Goal: Book appointment/travel/reservation

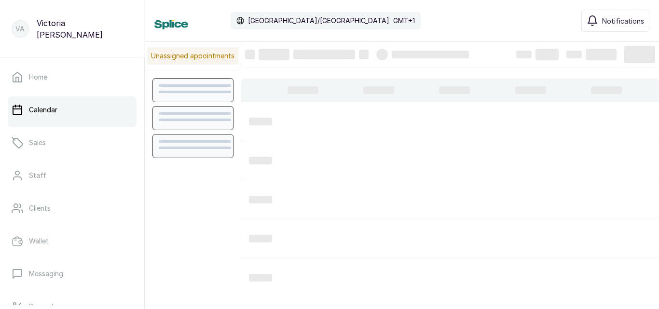
scroll to position [325, 0]
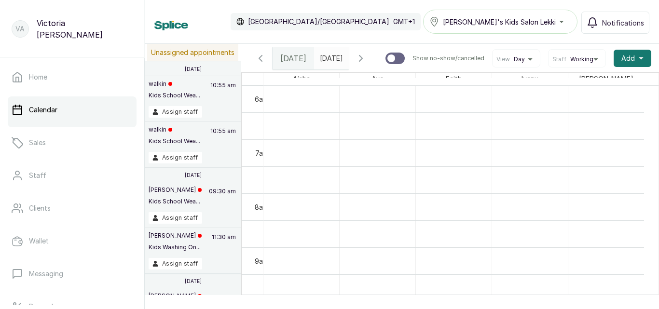
type input "dd/MM/yyyy"
click at [330, 61] on input "dd/MM/yyyy" at bounding box center [321, 56] width 15 height 16
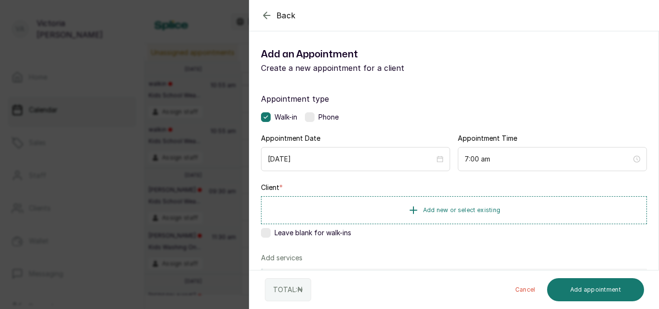
click at [265, 15] on icon "button" at bounding box center [266, 15] width 6 height 6
type input "dd/MM/yyyy"
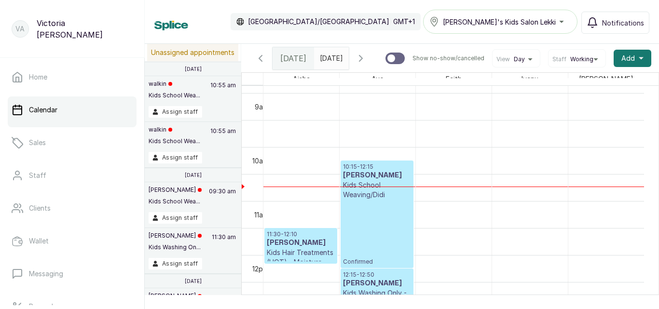
scroll to position [514, 0]
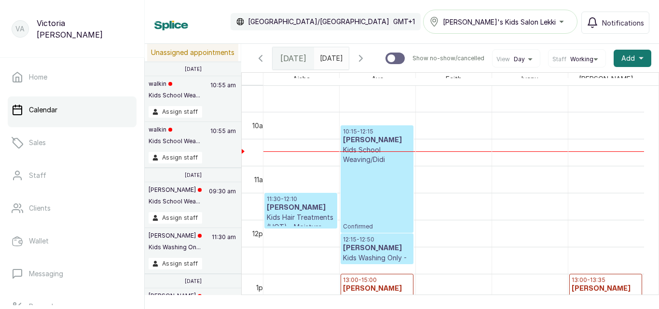
click at [398, 181] on div "10:15 - 12:15 [PERSON_NAME] Odu Kids School Weaving/Didi Confirmed" at bounding box center [377, 179] width 68 height 103
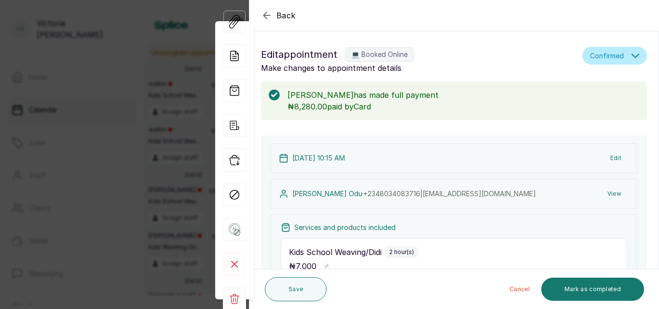
click at [267, 13] on icon "button" at bounding box center [267, 16] width 12 height 12
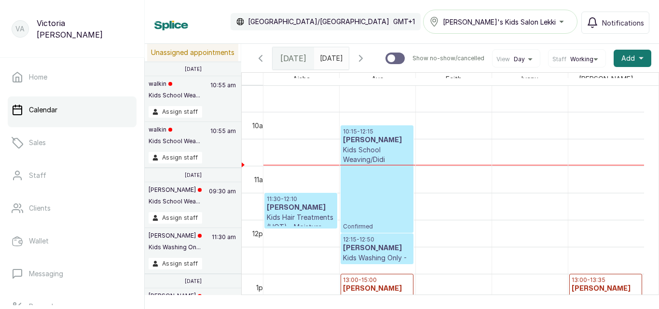
type input "dd/MM/yyyy"
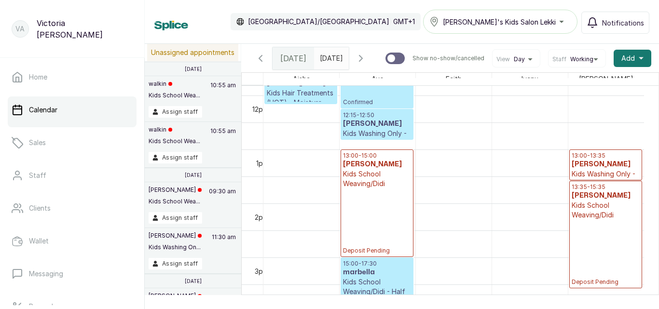
scroll to position [0, 0]
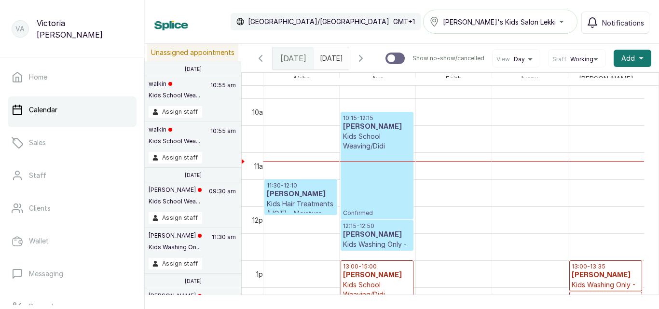
click at [378, 193] on div "10:15 - 12:15 [PERSON_NAME] Odu Kids School Weaving/Didi Confirmed" at bounding box center [377, 165] width 68 height 103
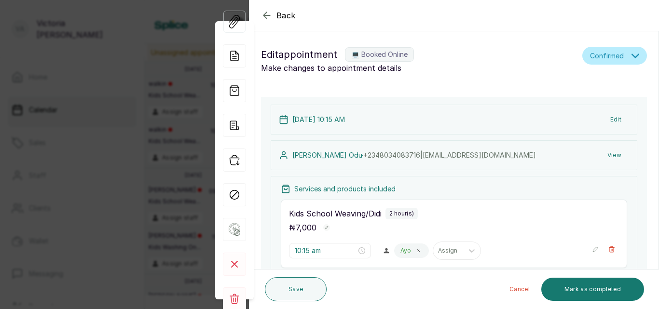
click at [607, 119] on button "Edit" at bounding box center [615, 119] width 27 height 17
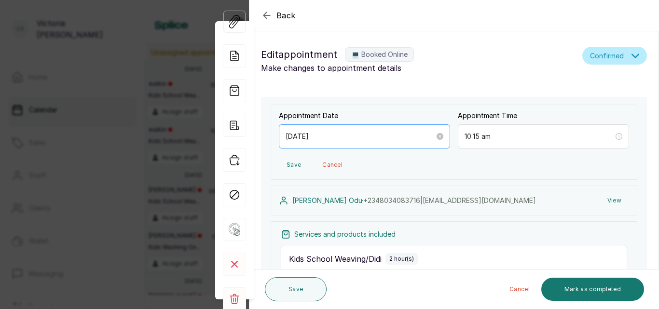
click at [343, 126] on div "[DATE]" at bounding box center [364, 136] width 171 height 24
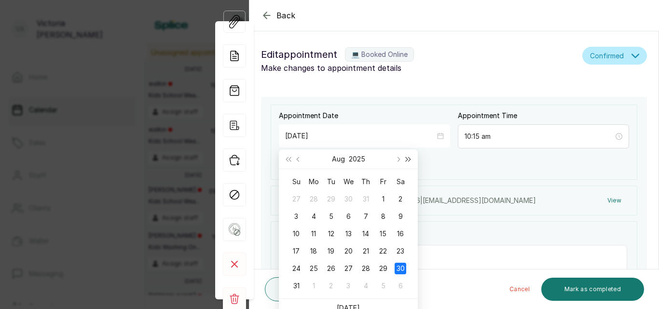
click at [405, 163] on button "Next year (Control + right)" at bounding box center [408, 158] width 11 height 19
type input "[DATE]"
click at [265, 15] on icon "button" at bounding box center [267, 16] width 12 height 12
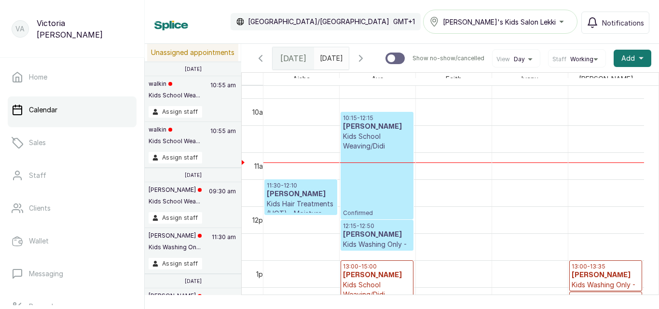
type input "dd/MM/yyyy"
click at [339, 63] on span "[DATE]" at bounding box center [331, 58] width 23 height 10
type input "dd/MM/yyyy"
click at [330, 54] on input "dd/MM/yyyy" at bounding box center [321, 56] width 15 height 16
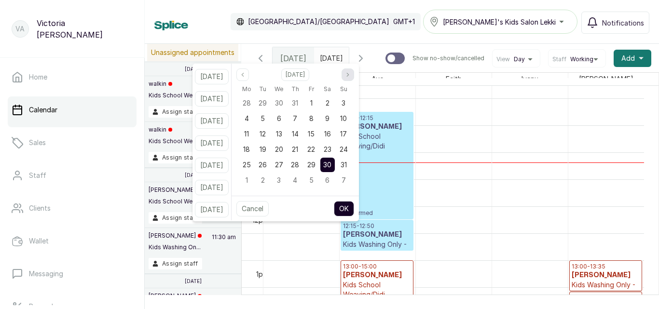
click at [354, 71] on button "Next month" at bounding box center [347, 74] width 13 height 13
click at [318, 103] on div "5" at bounding box center [311, 103] width 14 height 14
click at [354, 202] on button "OK" at bounding box center [344, 208] width 20 height 15
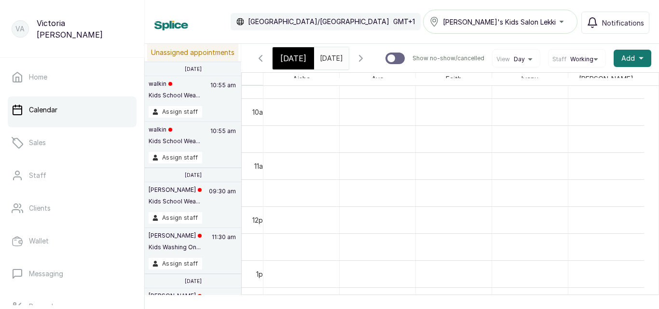
type input "[DATE]"
click at [380, 3] on div "Calendar [GEOGRAPHIC_DATA]/[GEOGRAPHIC_DATA] GMT+1 [PERSON_NAME]'s Kids Salon L…" at bounding box center [402, 22] width 514 height 44
click at [307, 61] on div "[DATE]" at bounding box center [292, 58] width 41 height 22
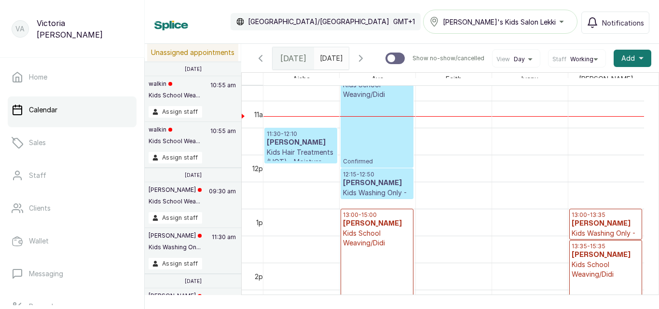
scroll to position [560, 0]
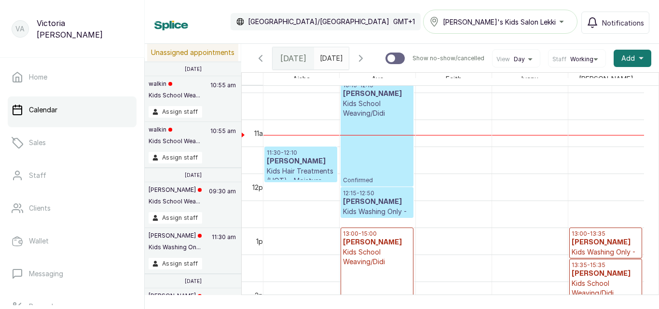
click at [436, 135] on div at bounding box center [454, 135] width 76 height 0
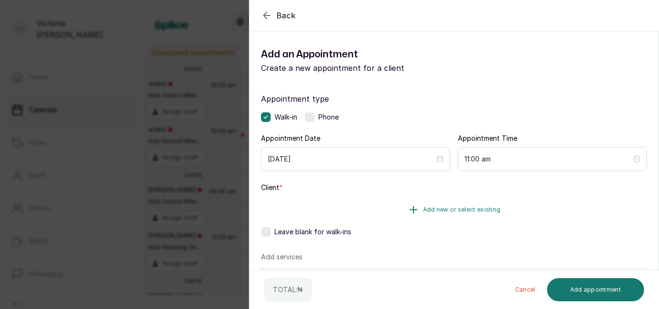
click at [463, 213] on span "Add new or select existing" at bounding box center [462, 210] width 78 height 8
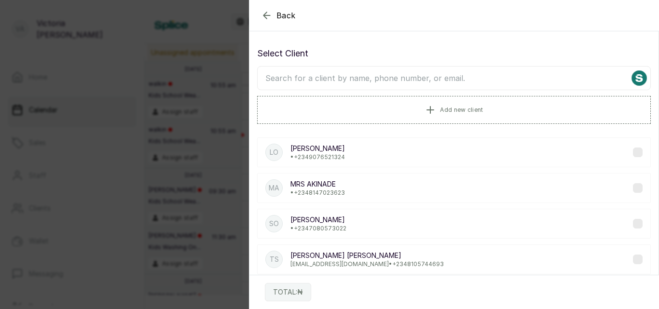
click at [395, 82] on input "text" at bounding box center [453, 78] width 393 height 24
click at [475, 8] on div "Back" at bounding box center [578, 15] width 659 height 31
click at [526, 82] on input "ZOEY" at bounding box center [453, 78] width 393 height 24
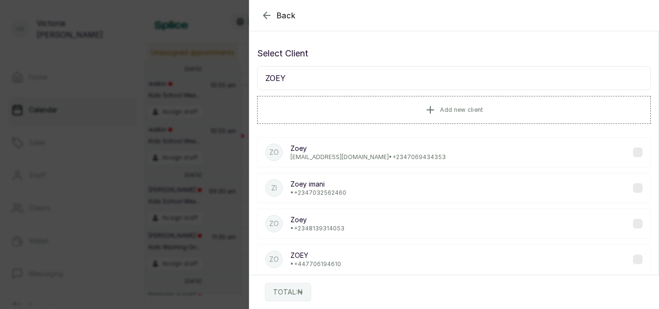
type input "ZOEY"
click at [525, 239] on div "Zo [PERSON_NAME] [PERSON_NAME][EMAIL_ADDRESS][DOMAIN_NAME] • [PHONE_NUMBER] [PE…" at bounding box center [453, 206] width 393 height 152
click at [633, 226] on label at bounding box center [638, 224] width 10 height 10
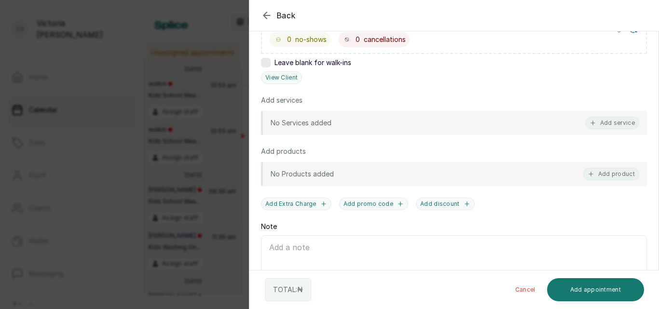
scroll to position [194, 0]
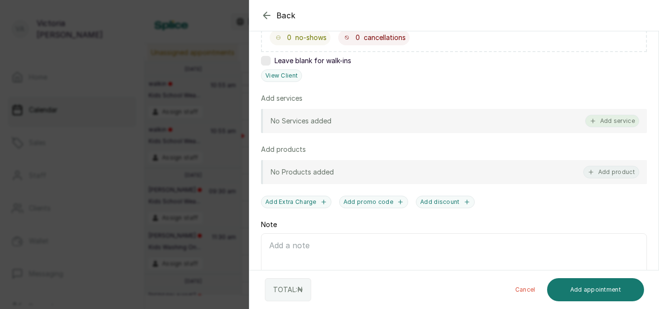
click at [597, 121] on button "Add service" at bounding box center [612, 121] width 54 height 13
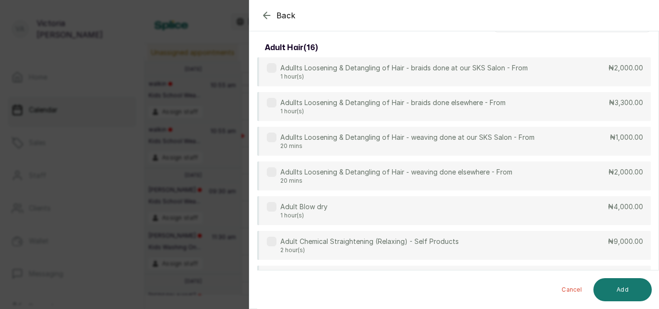
scroll to position [0, 0]
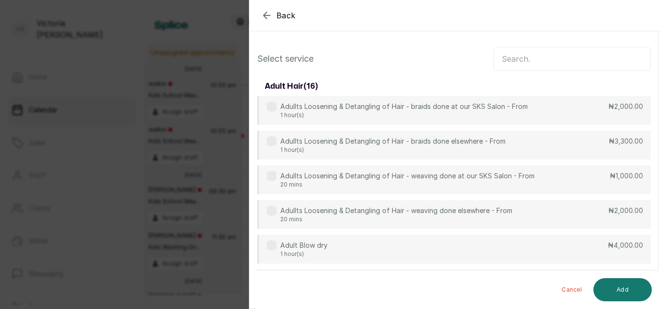
click at [549, 59] on input "text" at bounding box center [571, 59] width 157 height 24
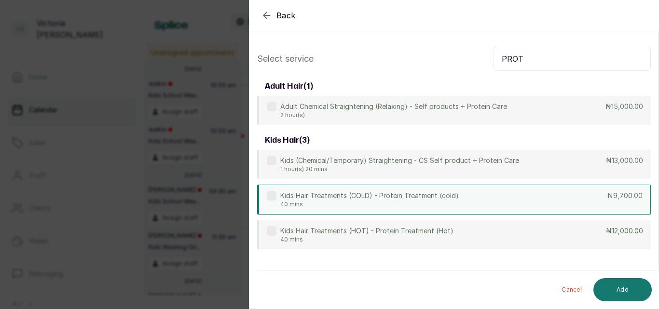
type input "PROT"
click at [567, 202] on div "Kids Hair Treatments (COLD) - Protein Treatment (cold) 40 mins ₦9,700.00" at bounding box center [453, 200] width 393 height 30
click at [600, 293] on button "Add" at bounding box center [622, 289] width 58 height 23
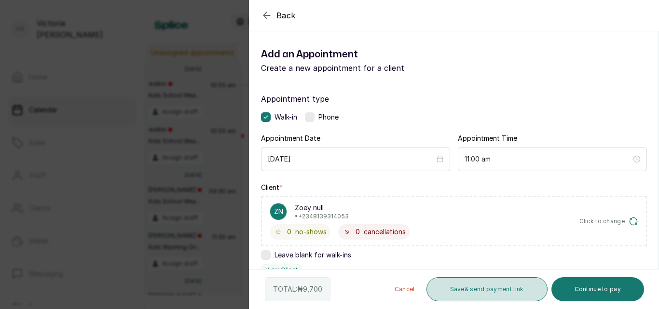
click at [498, 294] on button "Save & send payment link" at bounding box center [486, 289] width 121 height 24
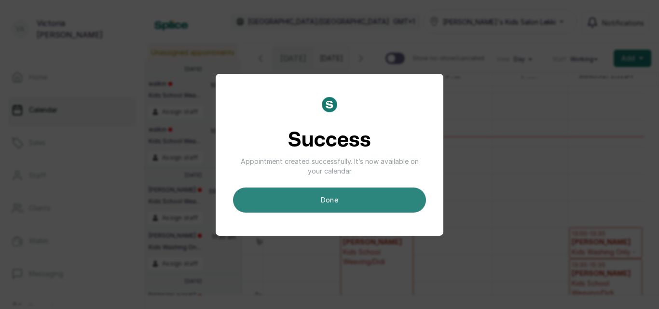
click at [376, 195] on button "done" at bounding box center [329, 200] width 193 height 25
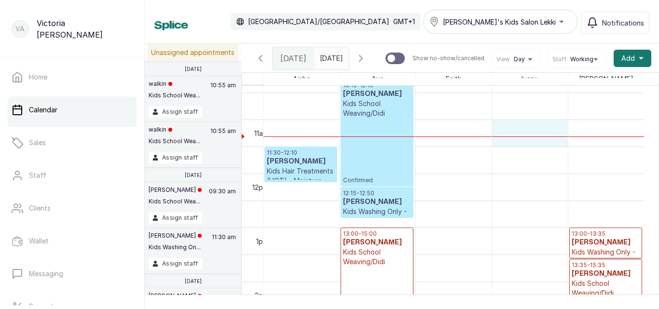
click at [545, 137] on div at bounding box center [530, 136] width 76 height 0
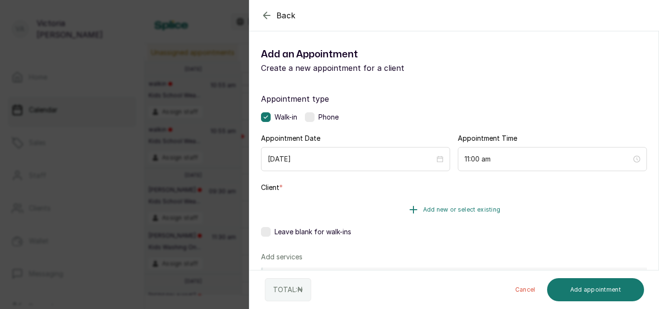
click at [433, 209] on span "Add new or select existing" at bounding box center [462, 210] width 78 height 8
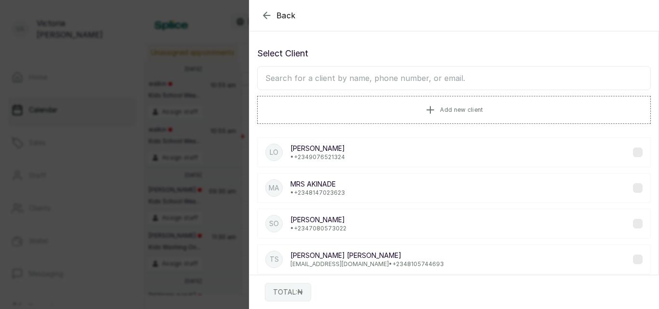
scroll to position [325, 0]
click at [417, 75] on input "text" at bounding box center [453, 78] width 393 height 24
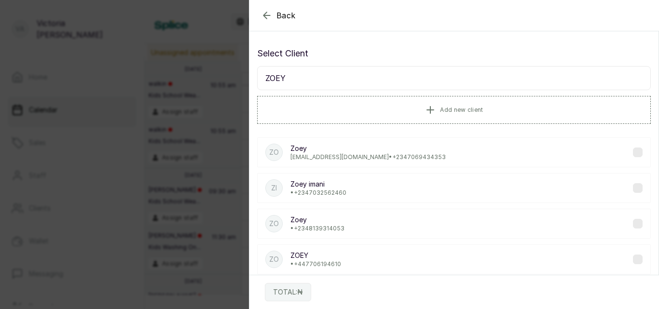
type input "ZOEY"
click at [634, 223] on label at bounding box center [638, 224] width 10 height 10
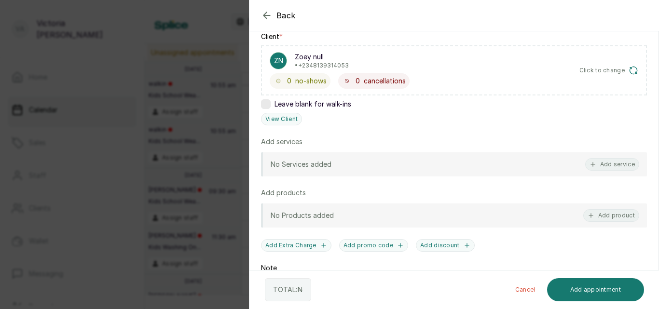
scroll to position [162, 0]
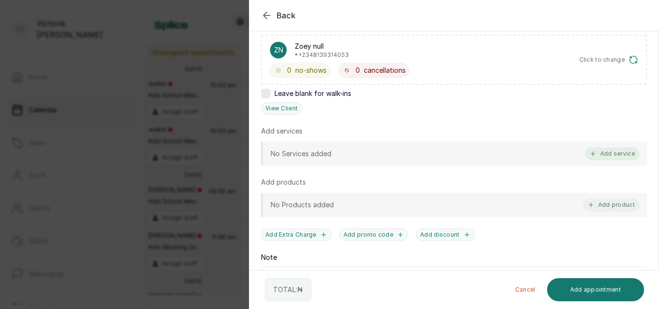
click at [613, 156] on button "Add service" at bounding box center [612, 154] width 54 height 13
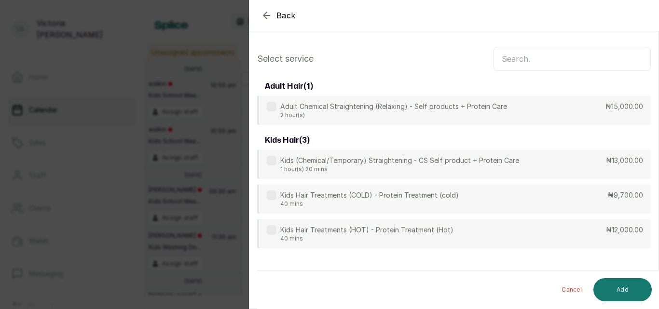
scroll to position [0, 0]
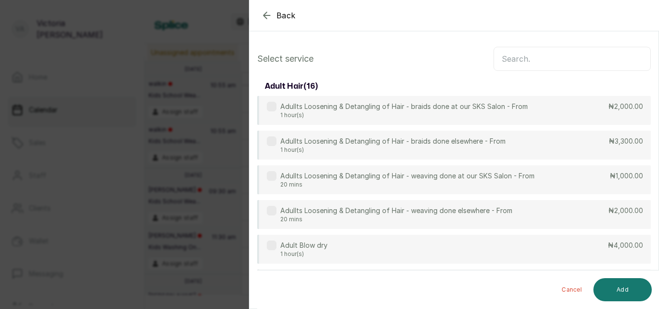
click at [579, 63] on input "text" at bounding box center [571, 59] width 157 height 24
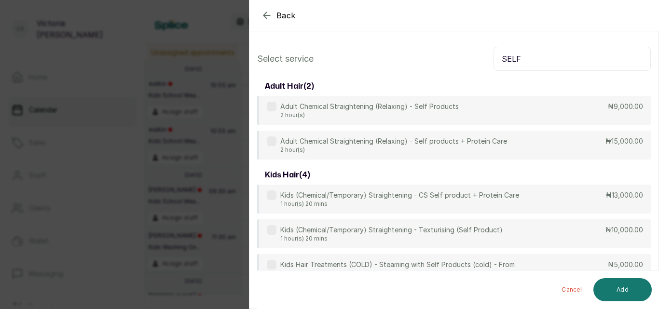
type input "SELF"
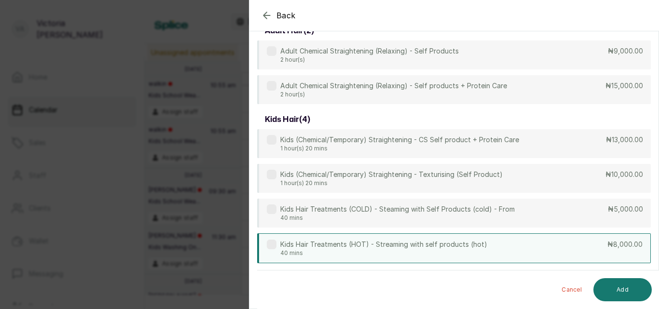
click at [557, 256] on div "Kids Hair Treatments (HOT) - Streaming with self products (hot) 40 mins ₦8,000.…" at bounding box center [453, 248] width 393 height 30
click at [614, 287] on button "Add" at bounding box center [622, 289] width 58 height 23
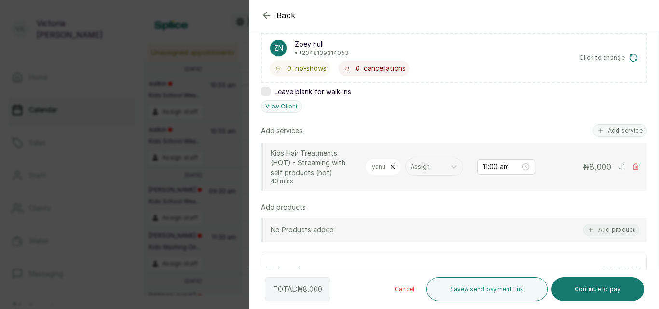
scroll to position [182, 0]
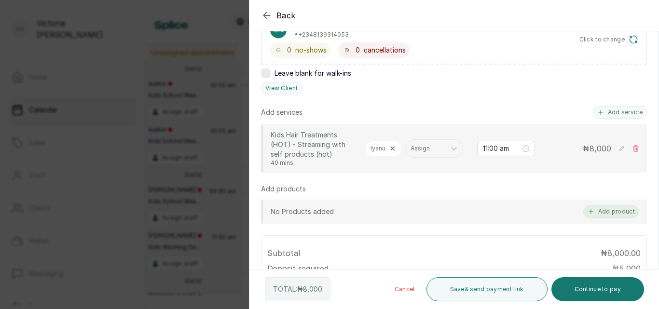
click at [593, 212] on button "Add product" at bounding box center [611, 211] width 56 height 13
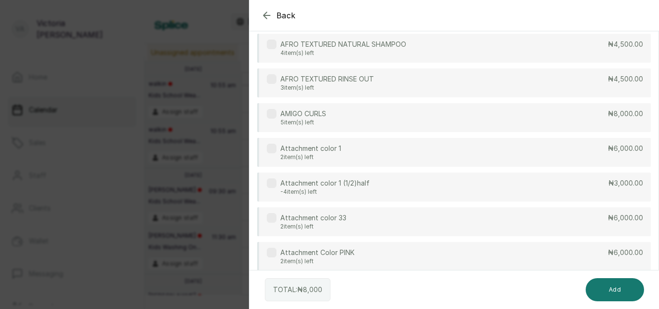
scroll to position [0, 0]
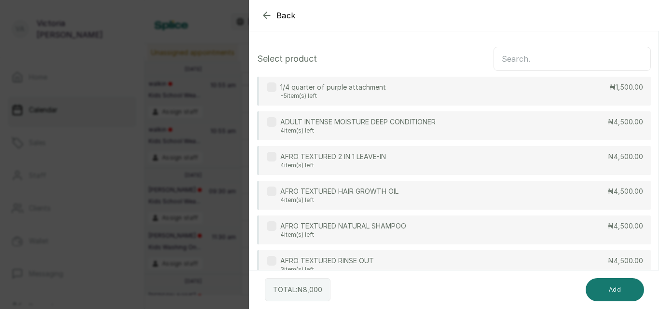
click at [552, 50] on input "text" at bounding box center [571, 59] width 157 height 24
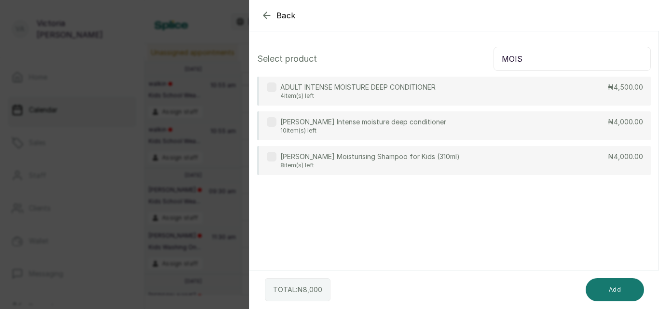
type input "MOIS"
click at [528, 124] on div "[PERSON_NAME] Intense moisture deep conditioner 10 item(s) left ₦4,000.00" at bounding box center [453, 125] width 393 height 29
click at [620, 298] on button "Add" at bounding box center [614, 289] width 58 height 23
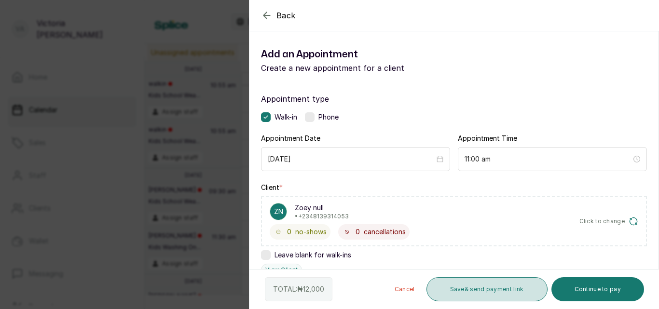
click at [507, 284] on button "Save & send payment link" at bounding box center [486, 289] width 121 height 24
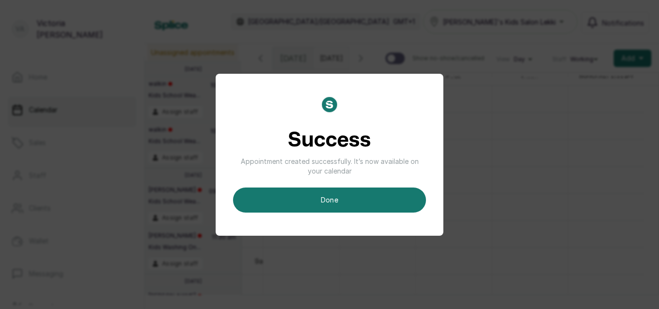
click at [361, 187] on div "Success Appointment created successfully. It’s now available on your calendar d…" at bounding box center [329, 155] width 193 height 116
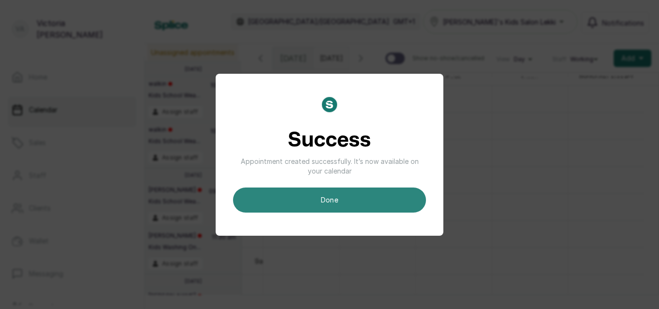
click at [364, 198] on button "done" at bounding box center [329, 200] width 193 height 25
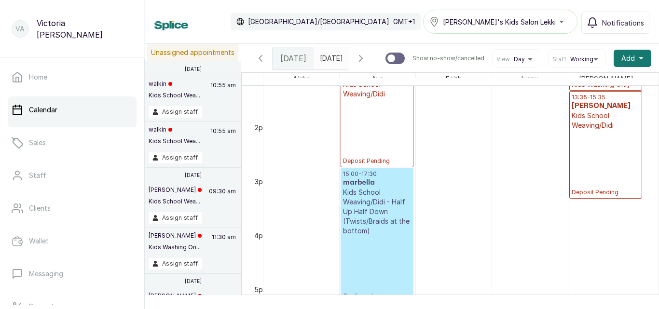
scroll to position [641, 0]
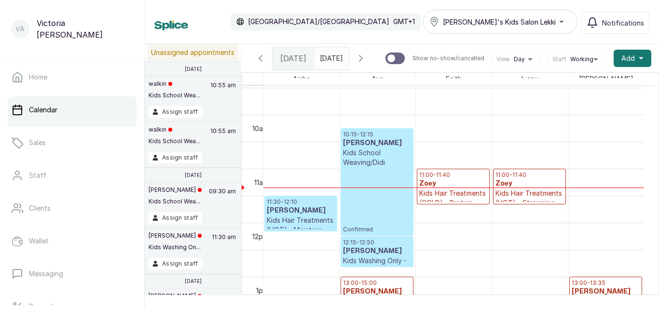
click at [444, 188] on h3 "Zoey" at bounding box center [453, 184] width 68 height 10
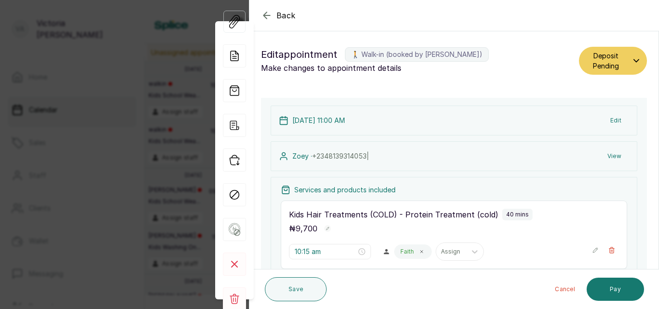
type input "11:00 am"
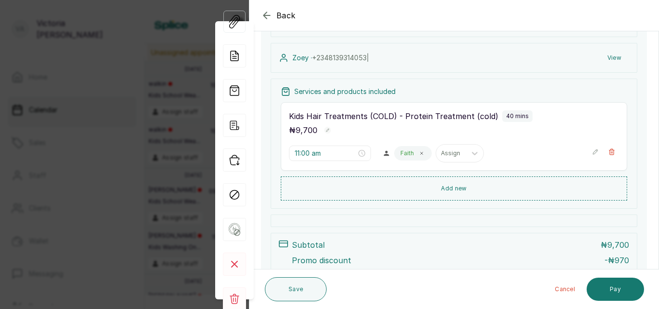
scroll to position [102, 0]
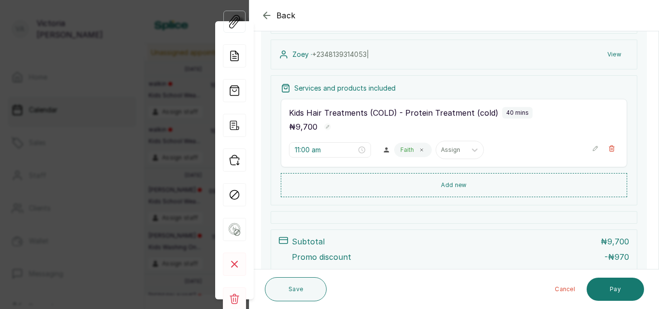
click at [259, 16] on div "Back" at bounding box center [578, 15] width 659 height 31
click at [266, 14] on icon "button" at bounding box center [267, 16] width 12 height 12
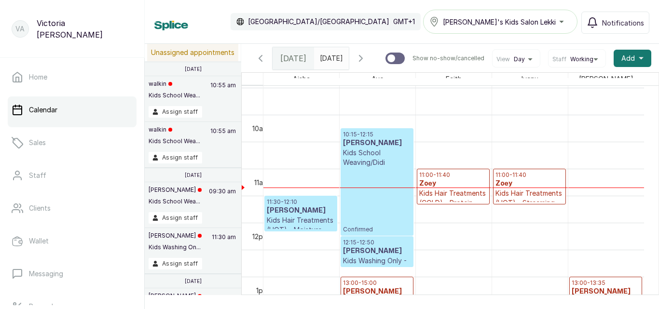
click at [528, 189] on h3 "Zoey" at bounding box center [529, 184] width 68 height 10
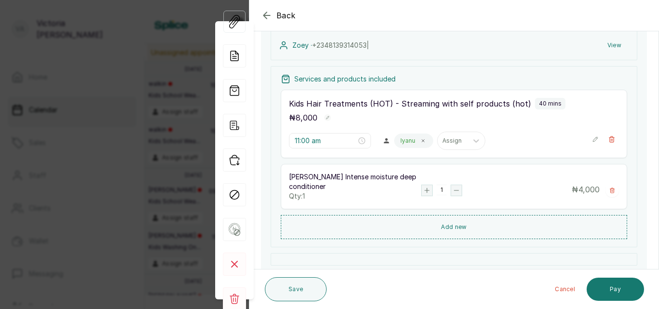
scroll to position [116, 0]
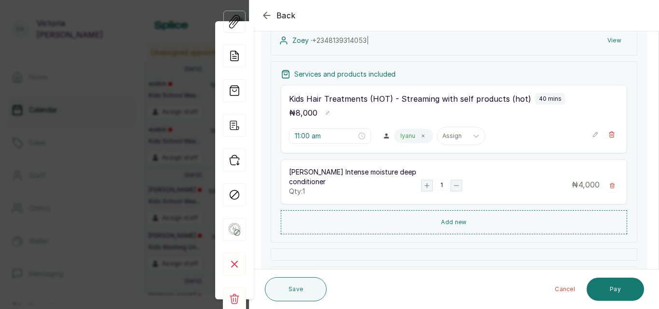
click at [268, 14] on icon "button" at bounding box center [267, 16] width 12 height 12
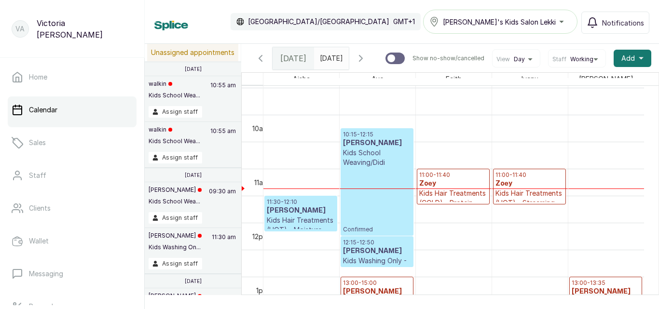
click at [447, 179] on p "11:00 - 11:40" at bounding box center [453, 175] width 68 height 8
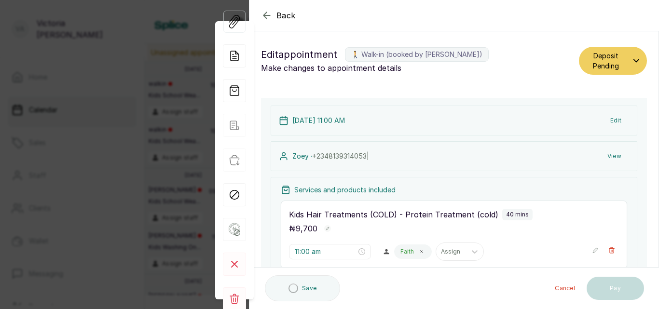
click at [264, 12] on icon "button" at bounding box center [267, 16] width 12 height 12
